Goal: Transaction & Acquisition: Purchase product/service

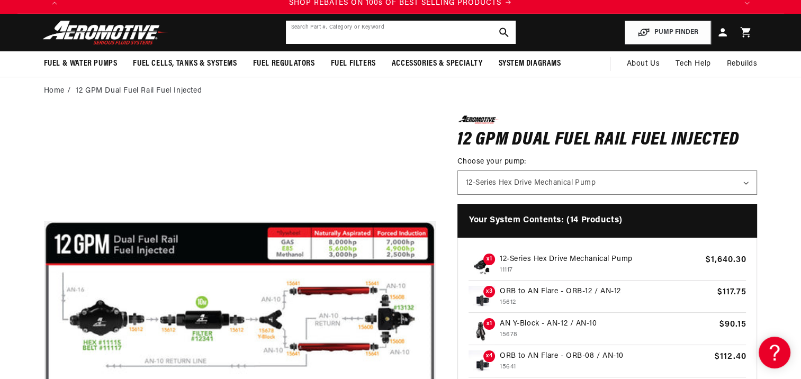
click at [355, 40] on input "text" at bounding box center [401, 32] width 230 height 23
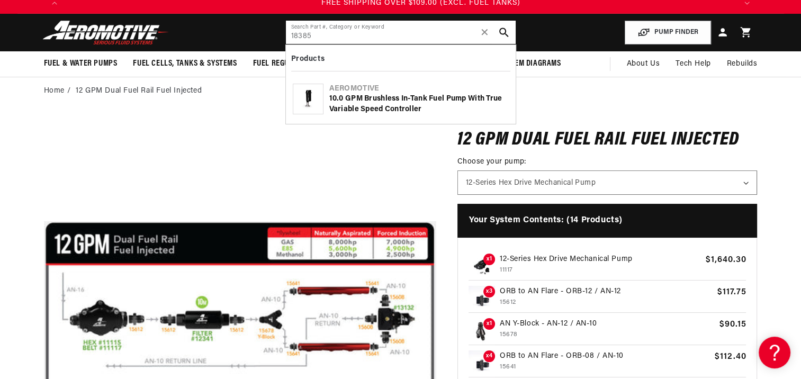
scroll to position [0, 2015]
type input "18385"
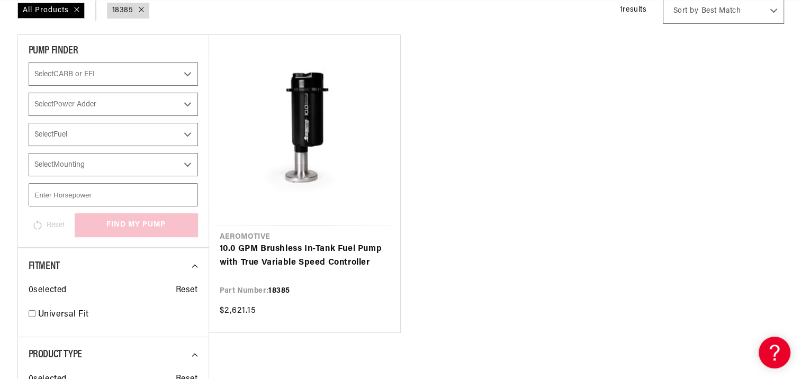
click at [192, 77] on select "Select CARB or EFI Carbureted Fuel Injected" at bounding box center [113, 74] width 169 height 23
select select "Fuel-Injected"
click at [29, 63] on select "Select CARB or EFI Carbureted Fuel Injected" at bounding box center [113, 74] width 169 height 23
select select "CarbOrEFI"
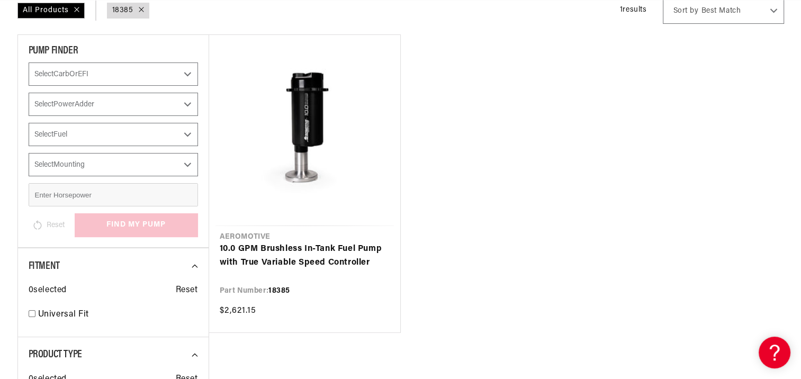
checkbox input "true"
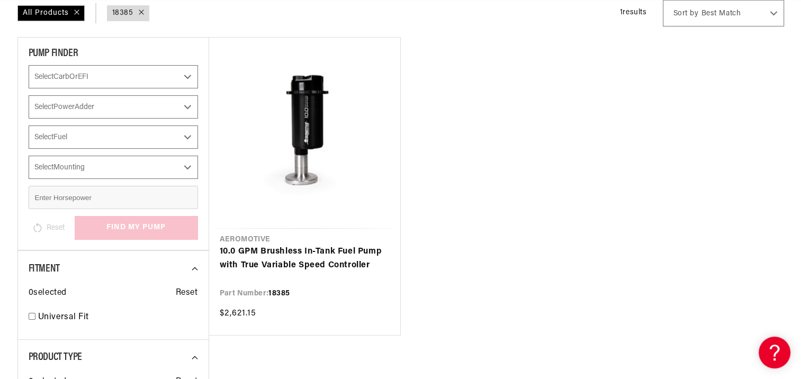
select select "Fuel-Injected"
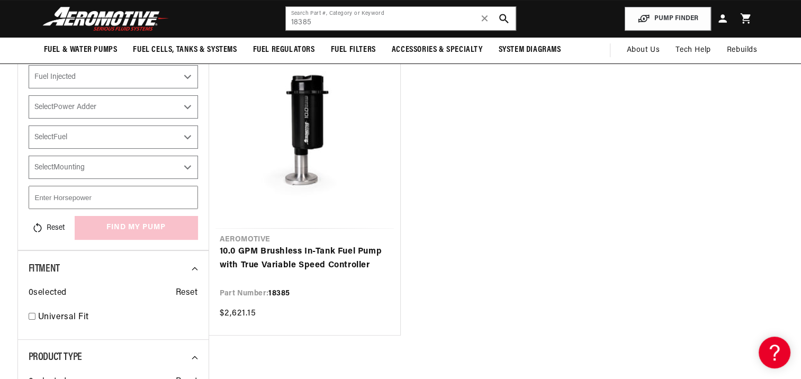
click at [174, 110] on select "Select Power Adder No - Naturally Aspirated Yes - Forced Induction" at bounding box center [113, 106] width 169 height 23
select select "Yes-Forced-Induction"
click at [29, 95] on select "Select Power Adder No - Naturally Aspirated Yes - Forced Induction" at bounding box center [113, 106] width 169 height 23
checkbox input "true"
select select "Fuel-Injected"
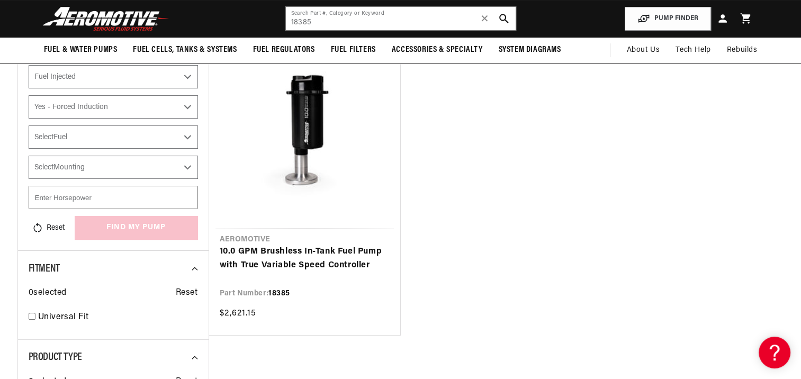
select select "Yes-Forced-Induction"
click at [141, 139] on select "Select Fuel E85 Gas" at bounding box center [113, 137] width 169 height 23
click at [0, 182] on html "Skip to content Your cart Your cart is empty Loading... You may also like Subto…" at bounding box center [400, 33] width 801 height 379
click at [70, 165] on select "Select Mounting In-Tank" at bounding box center [113, 167] width 169 height 23
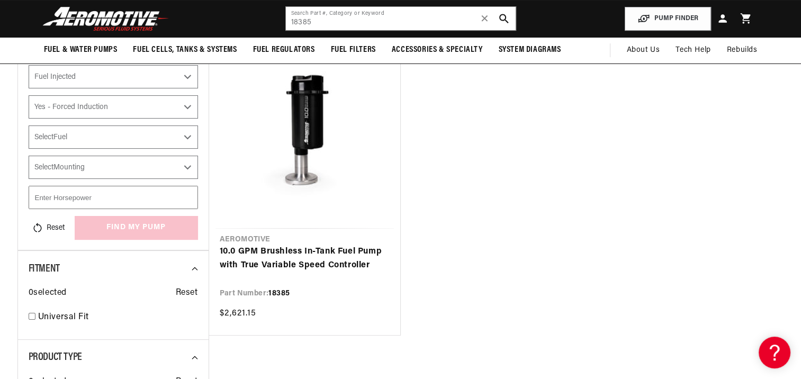
select select "In-Tank"
click at [29, 156] on select "Select Mounting In-Tank" at bounding box center [113, 167] width 169 height 23
select select "CarbOrEFI"
select select "PowerAdder"
select select "Mounting"
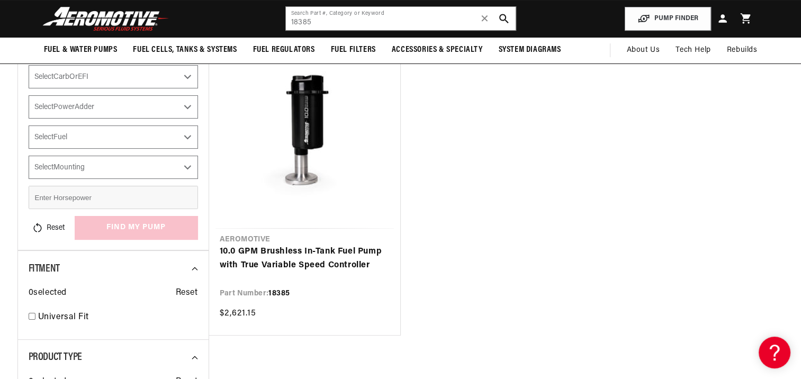
scroll to position [0, 2015]
checkbox input "true"
select select "Fuel-Injected"
select select "Yes-Forced-Induction"
select select "In-Tank"
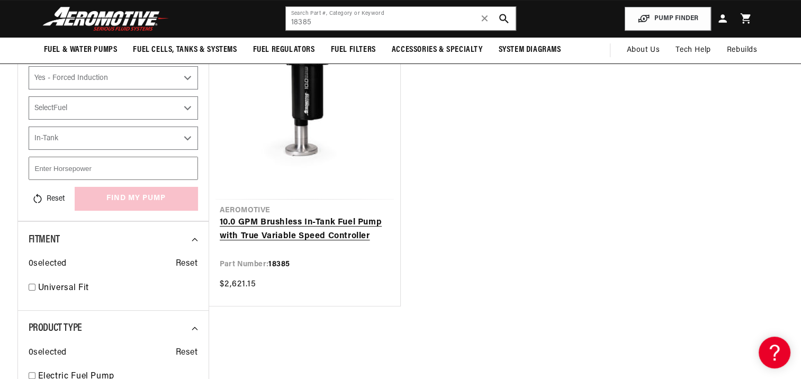
scroll to position [103, 0]
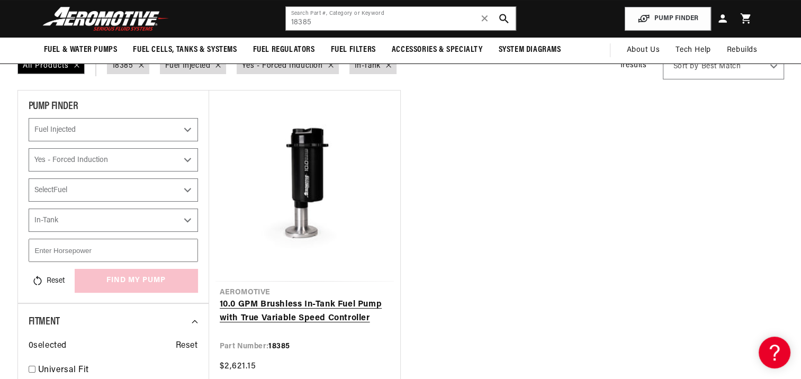
click at [316, 308] on link "10.0 GPM Brushless In-Tank Fuel Pump with True Variable Speed Controller" at bounding box center [305, 311] width 170 height 27
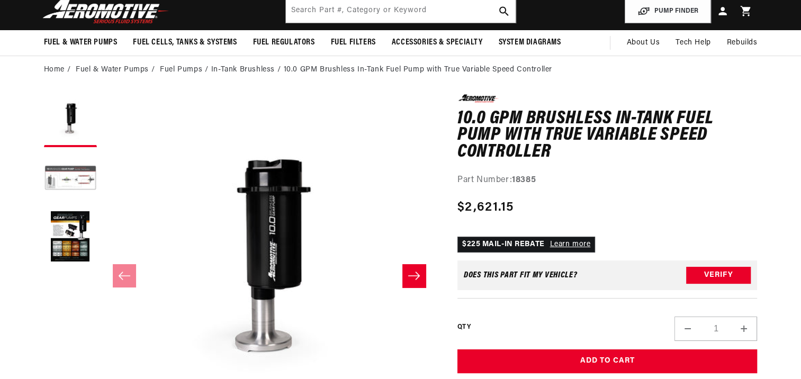
click at [93, 178] on button "Load image 2 in gallery view" at bounding box center [70, 179] width 53 height 53
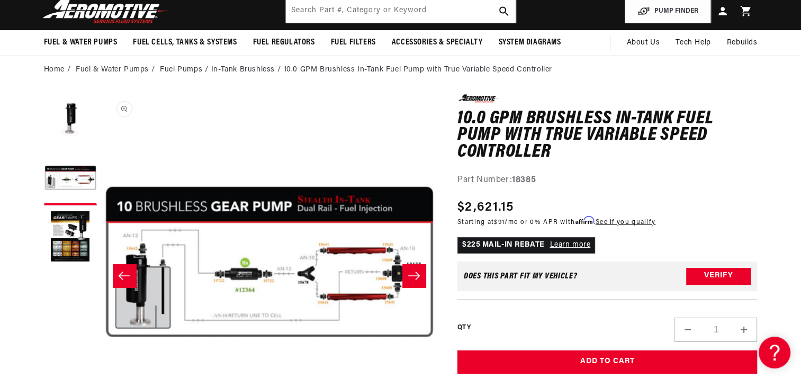
scroll to position [0, 334]
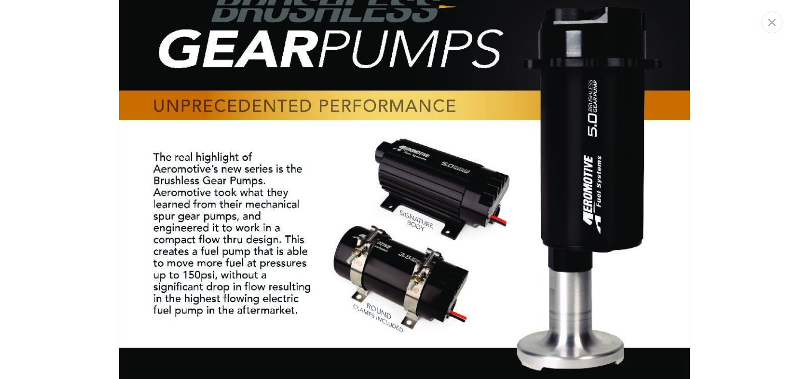
scroll to position [0, 1343]
